Goal: Task Accomplishment & Management: Manage account settings

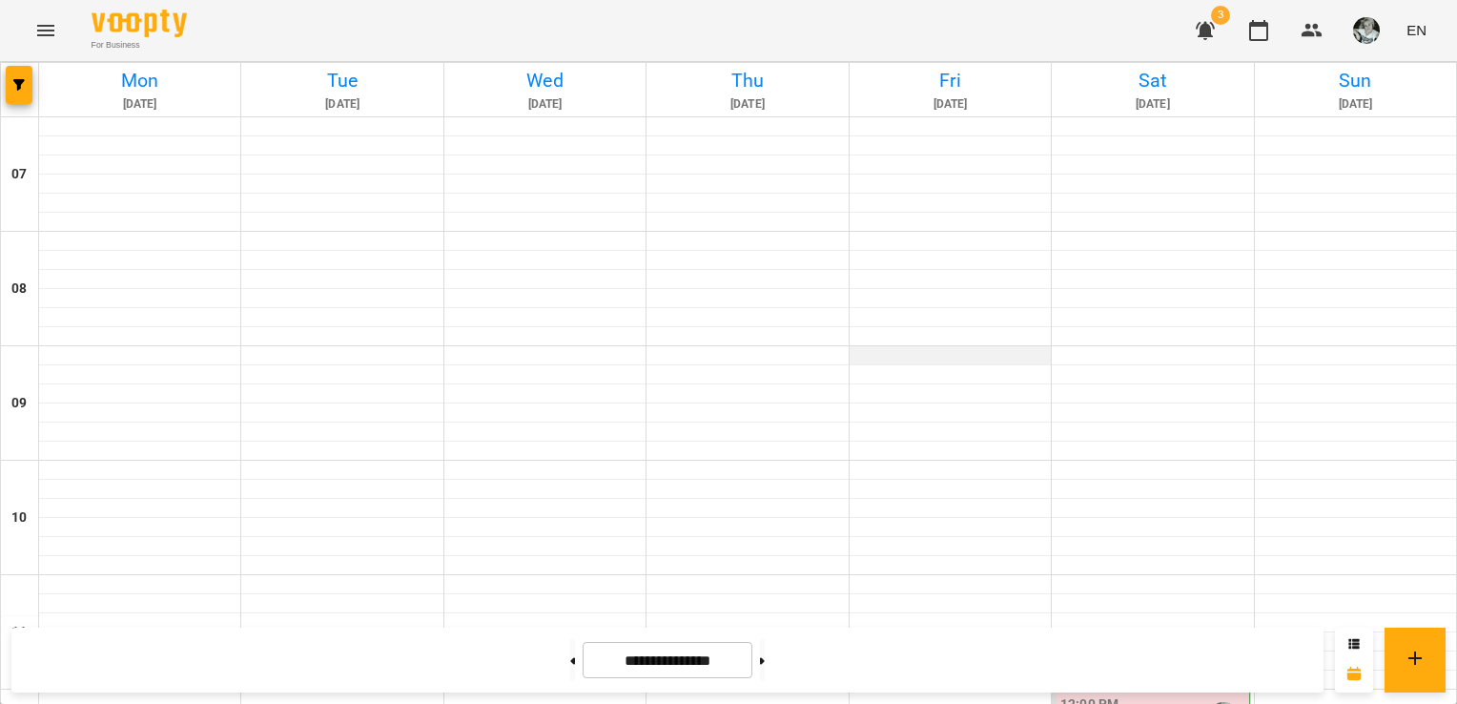
scroll to position [818, 0]
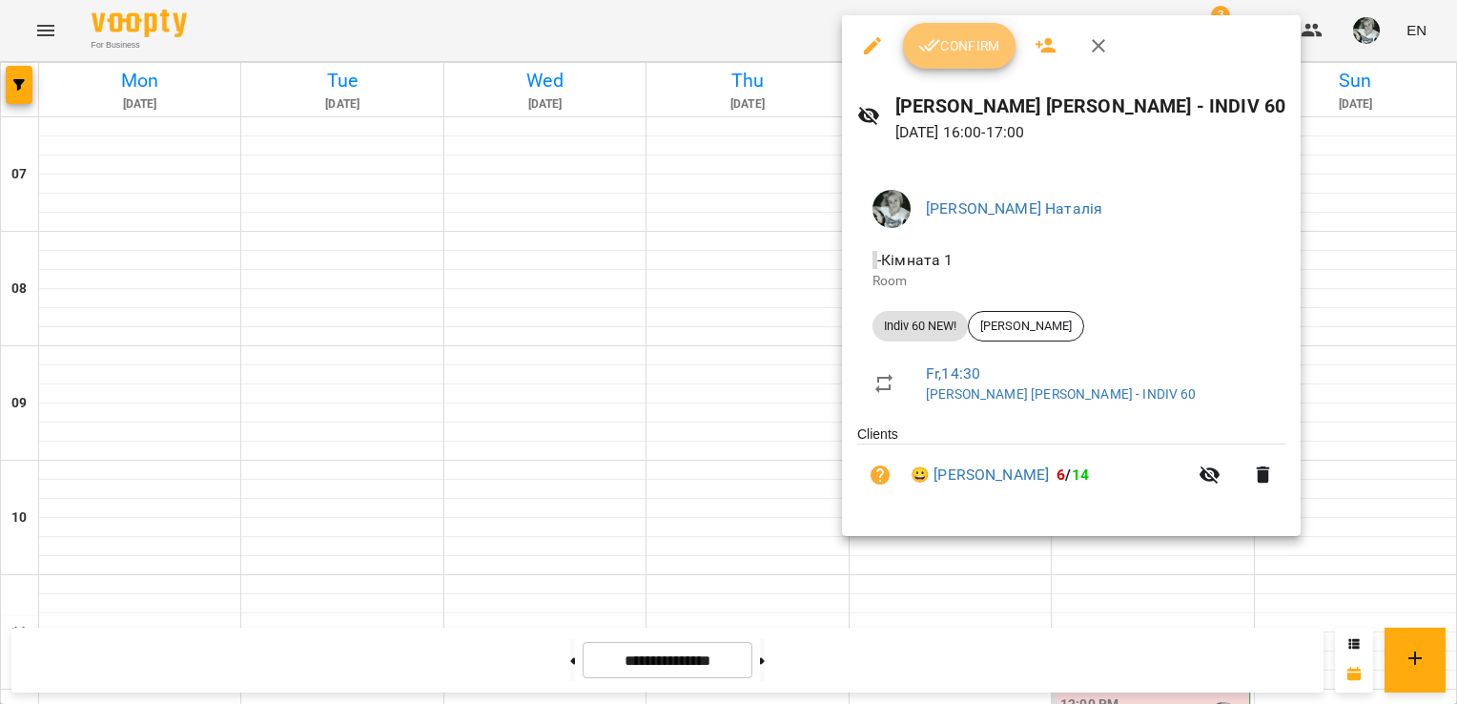
click at [951, 50] on span "Confirm" at bounding box center [959, 45] width 82 height 23
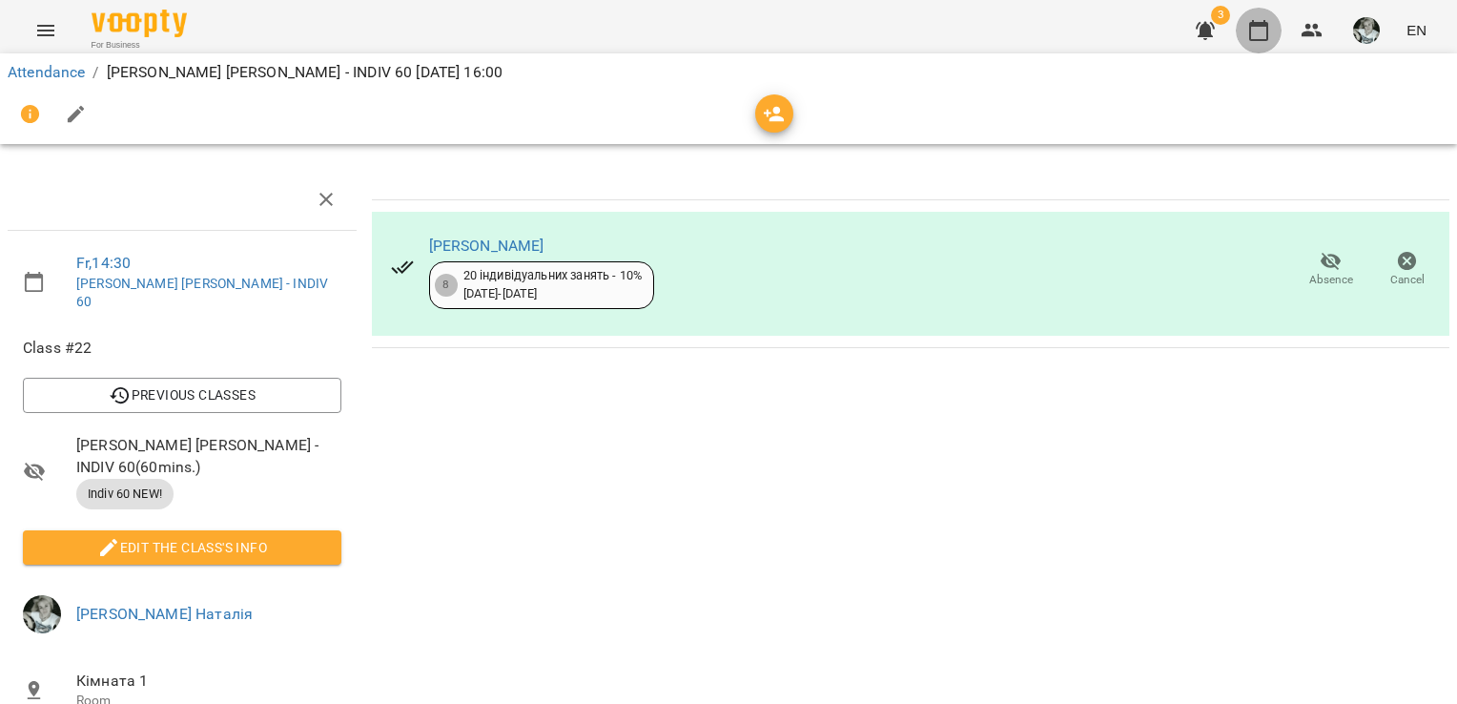
click at [1258, 30] on icon "button" at bounding box center [1258, 30] width 23 height 23
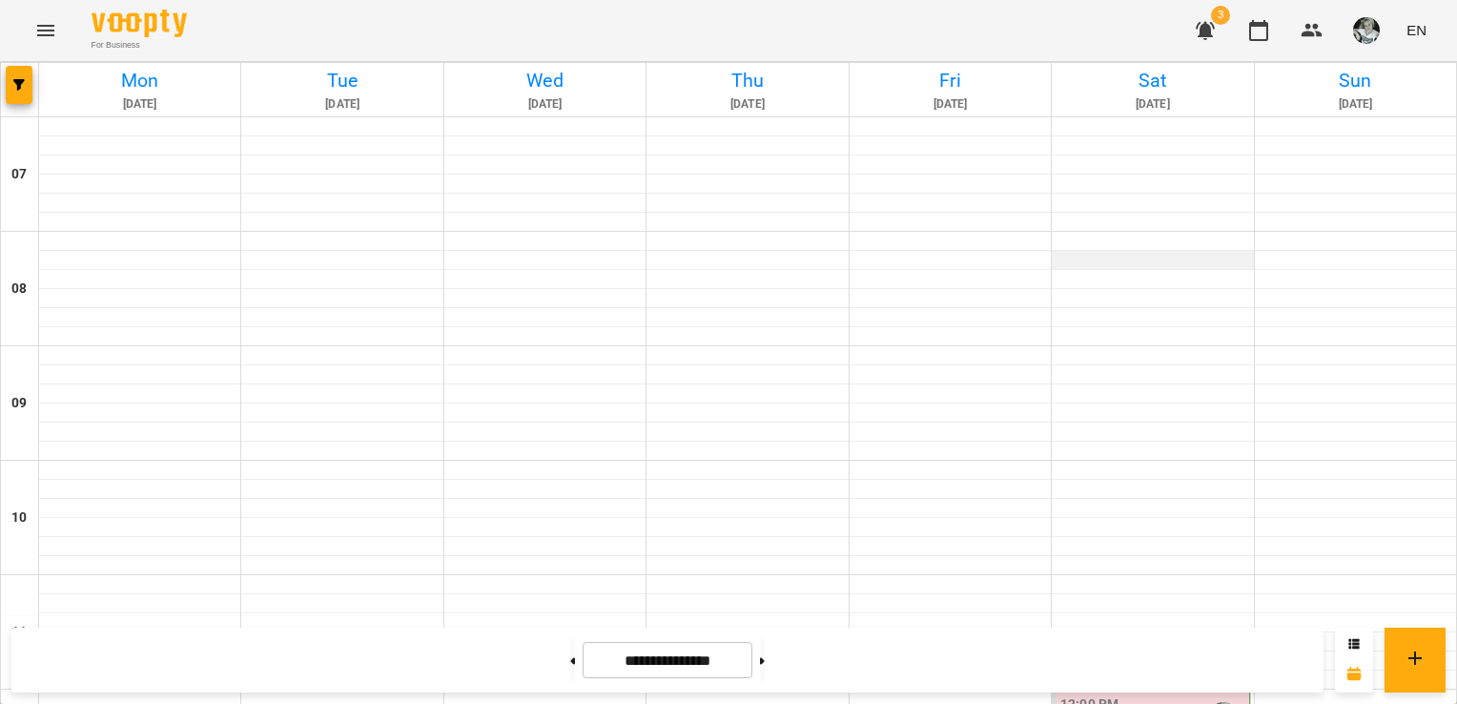
scroll to position [877, 0]
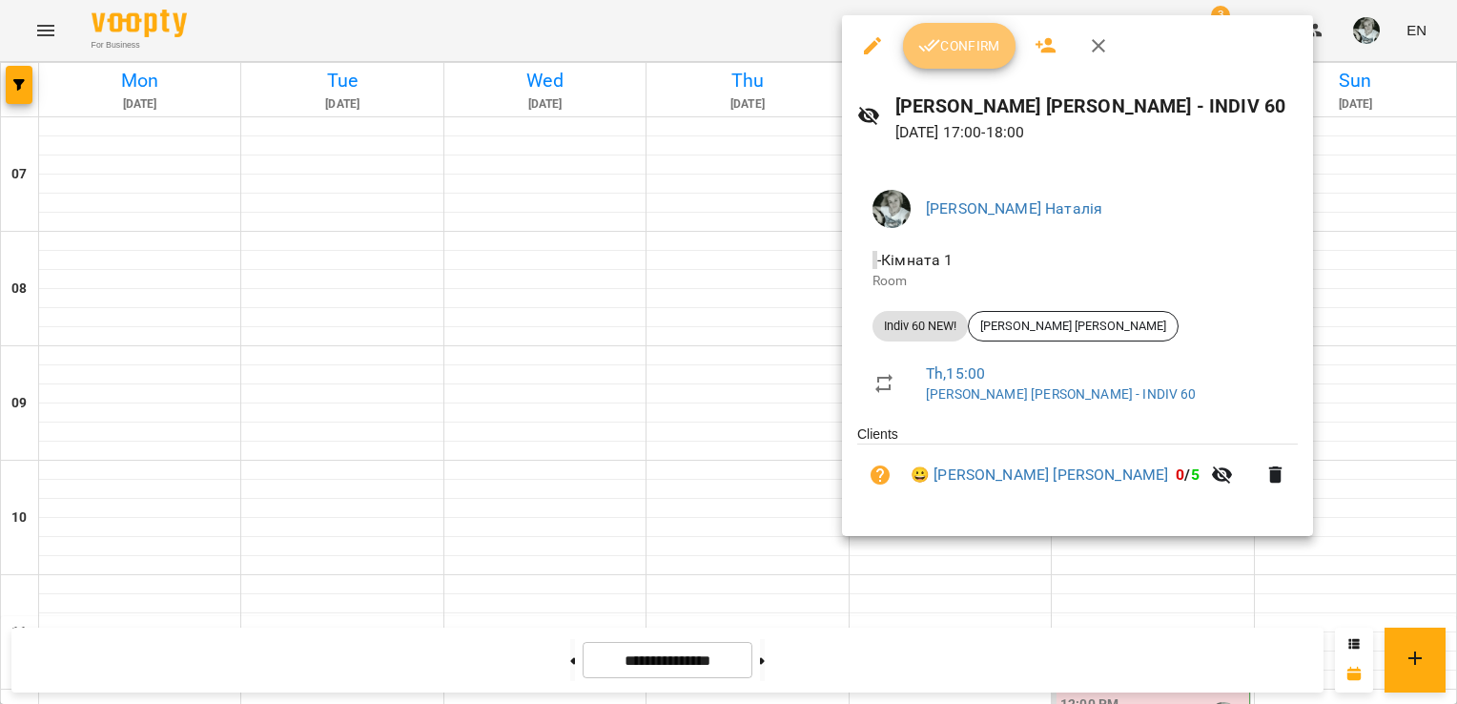
click at [951, 46] on span "Confirm" at bounding box center [959, 45] width 82 height 23
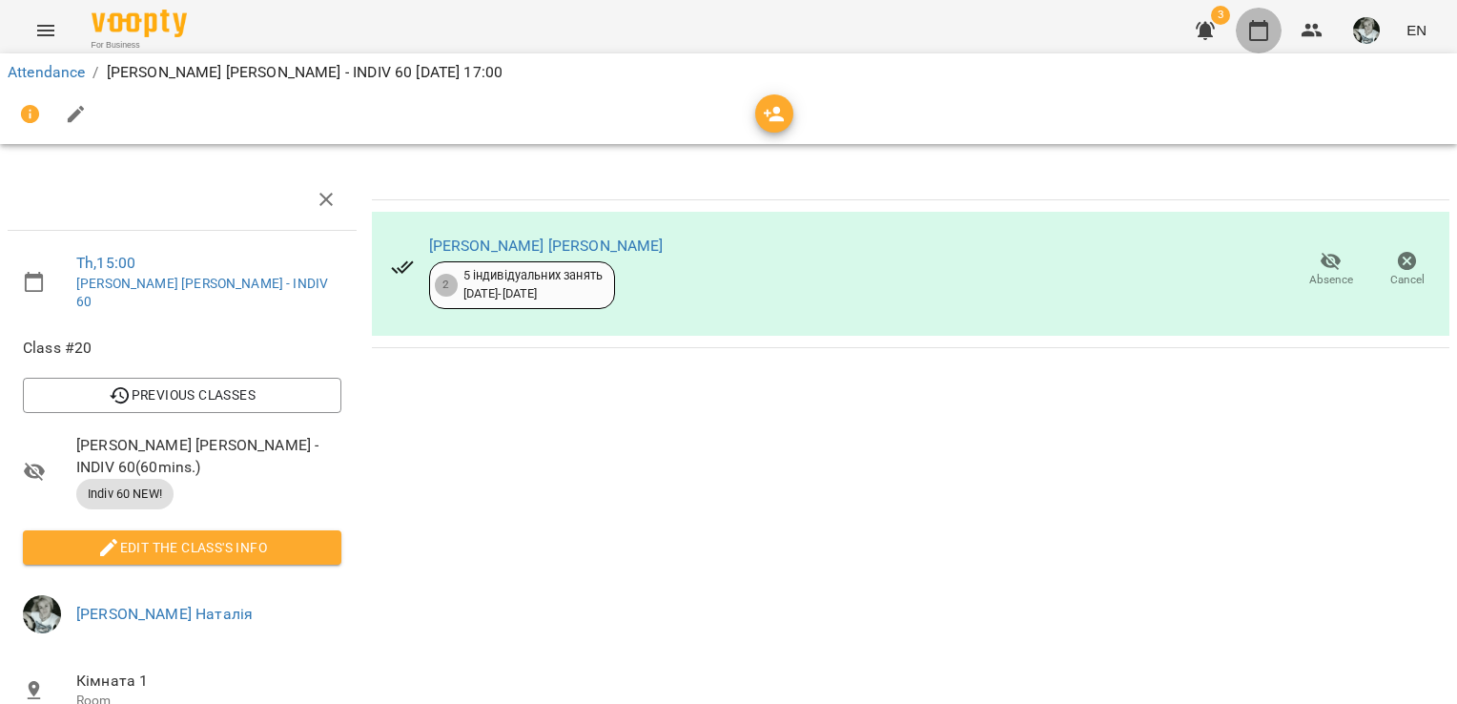
click at [1259, 31] on icon "button" at bounding box center [1258, 30] width 23 height 23
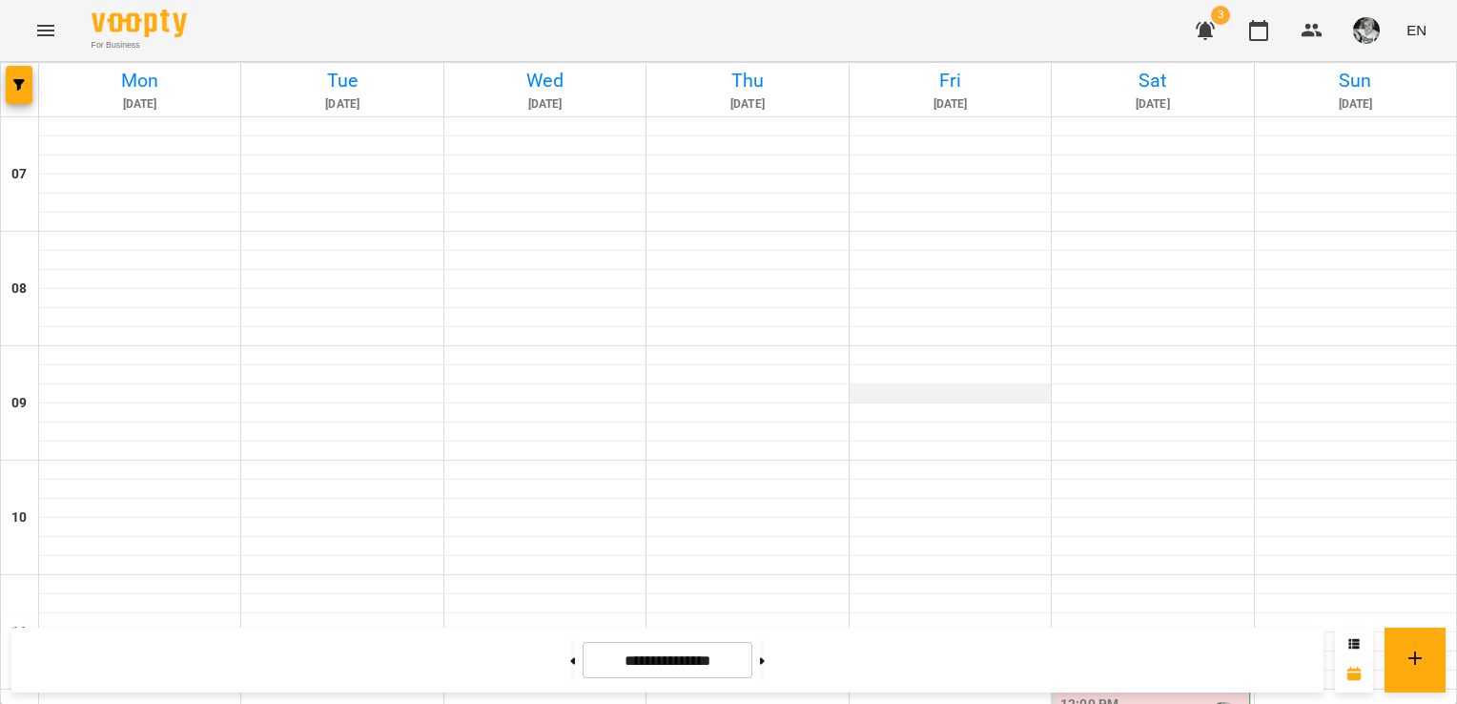
scroll to position [980, 0]
